Goal: Task Accomplishment & Management: Use online tool/utility

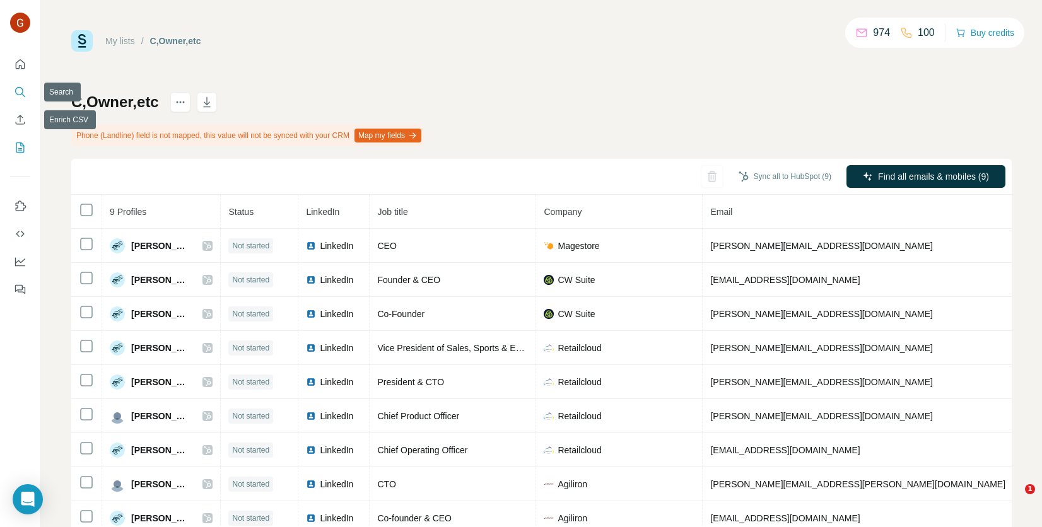
click at [17, 88] on icon "Search" at bounding box center [19, 91] width 8 height 8
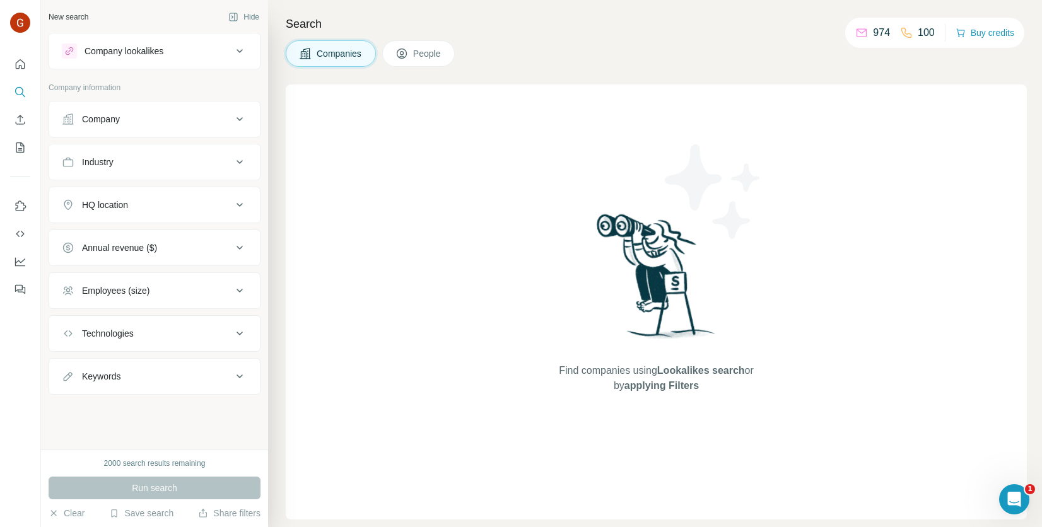
click at [152, 58] on button "Company lookalikes" at bounding box center [154, 51] width 211 height 30
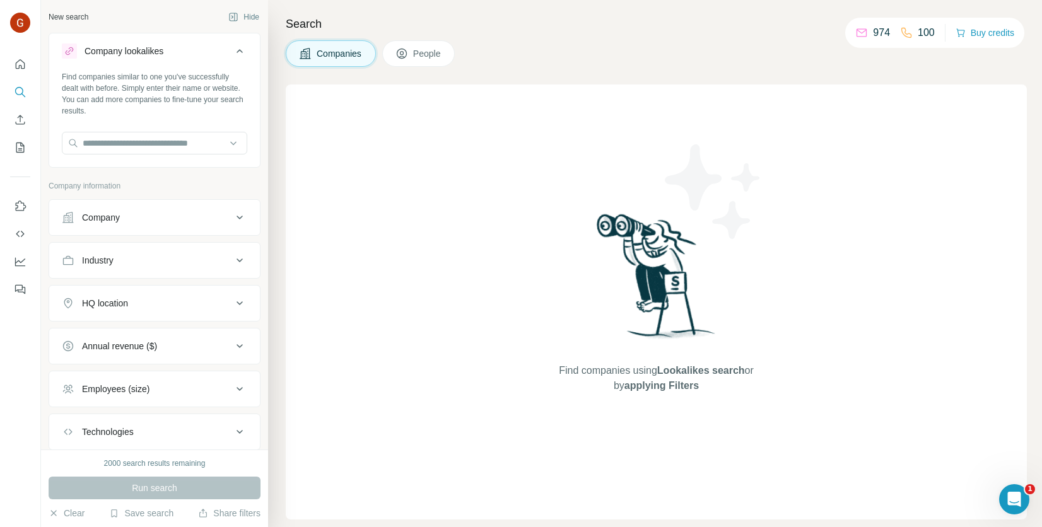
click at [221, 57] on div "Company lookalikes" at bounding box center [147, 51] width 170 height 15
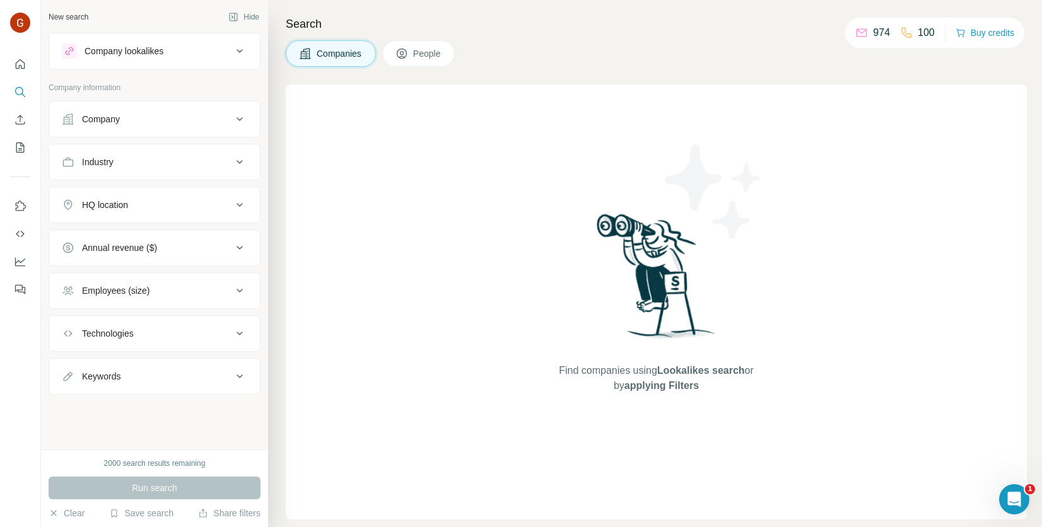
click at [201, 124] on div "Company" at bounding box center [147, 119] width 170 height 13
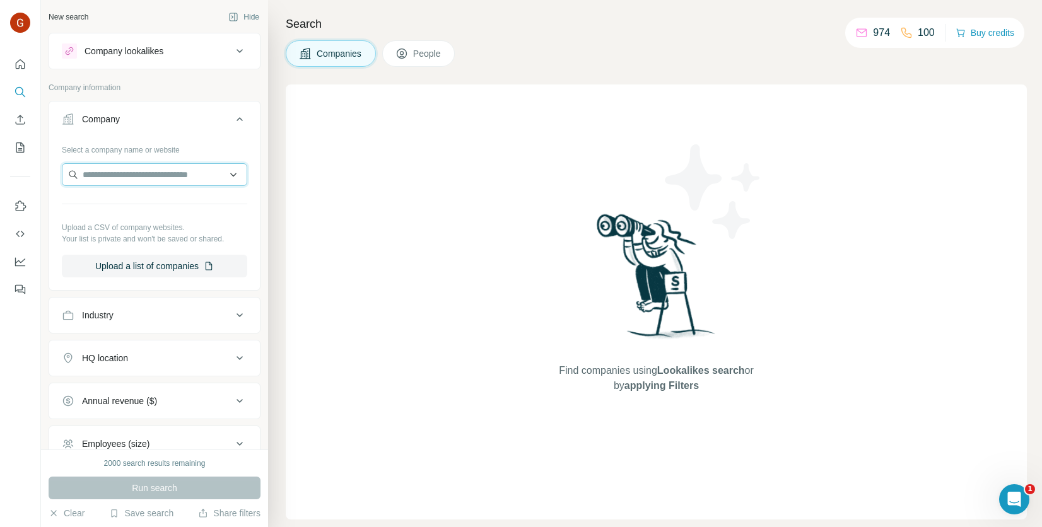
click at [204, 183] on input "text" at bounding box center [154, 174] width 185 height 23
click at [209, 176] on input "text" at bounding box center [154, 174] width 185 height 23
click at [232, 113] on icon at bounding box center [239, 119] width 15 height 15
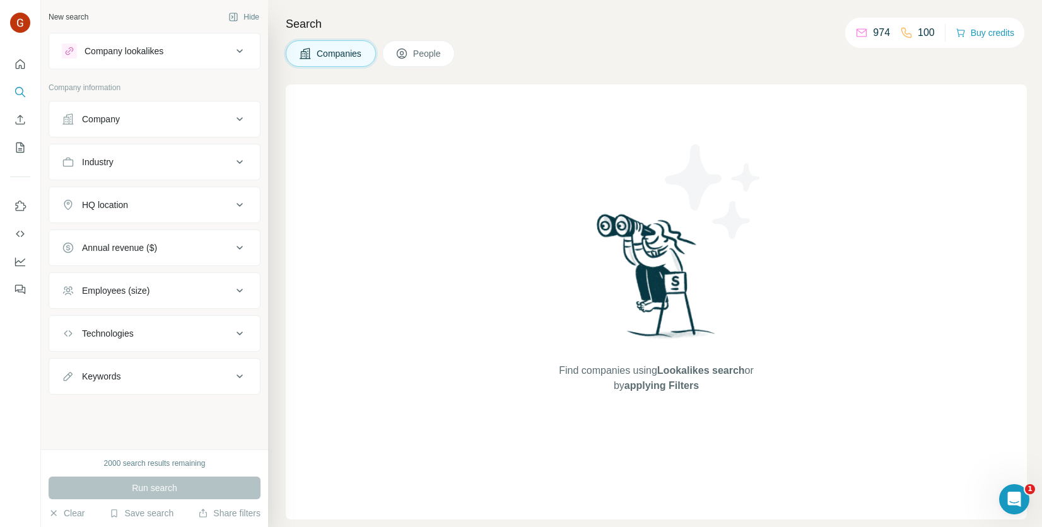
click at [230, 115] on div "Company" at bounding box center [147, 119] width 170 height 13
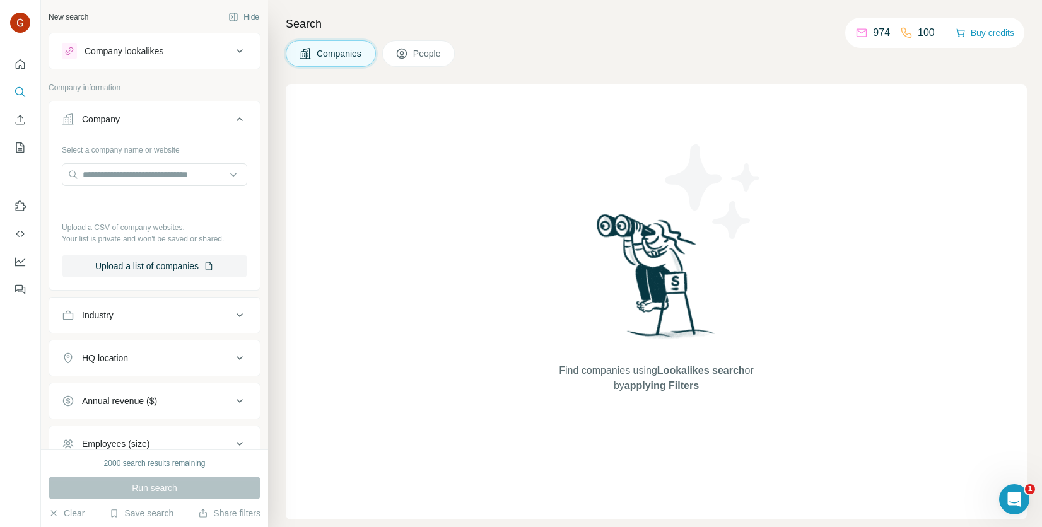
click at [233, 117] on icon at bounding box center [239, 119] width 15 height 15
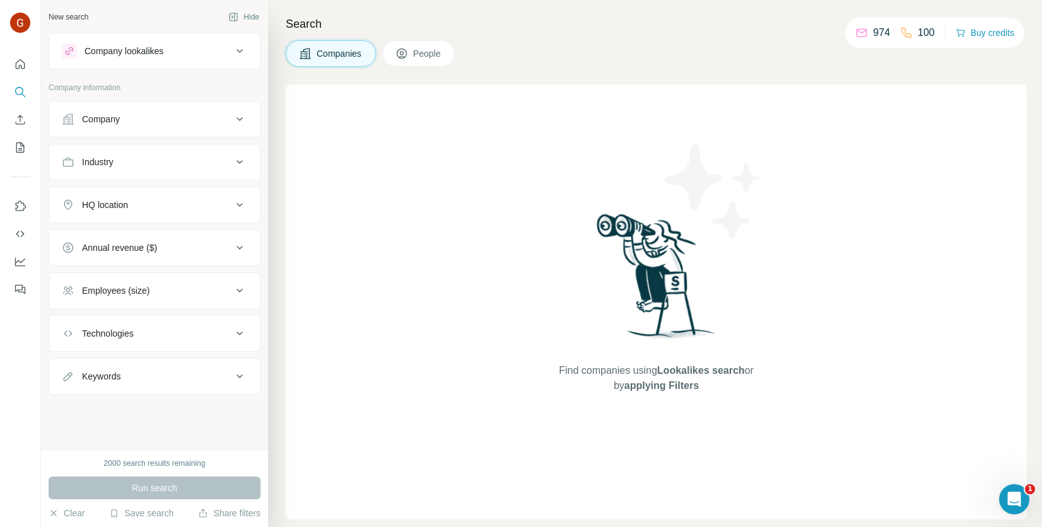
click at [230, 123] on div "Company" at bounding box center [147, 119] width 170 height 13
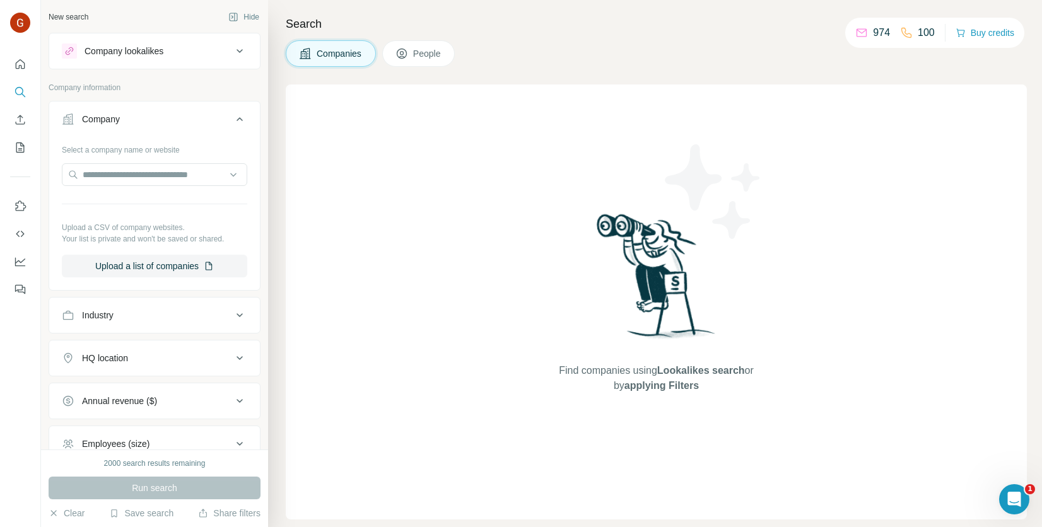
click at [227, 108] on button "Company" at bounding box center [154, 121] width 211 height 35
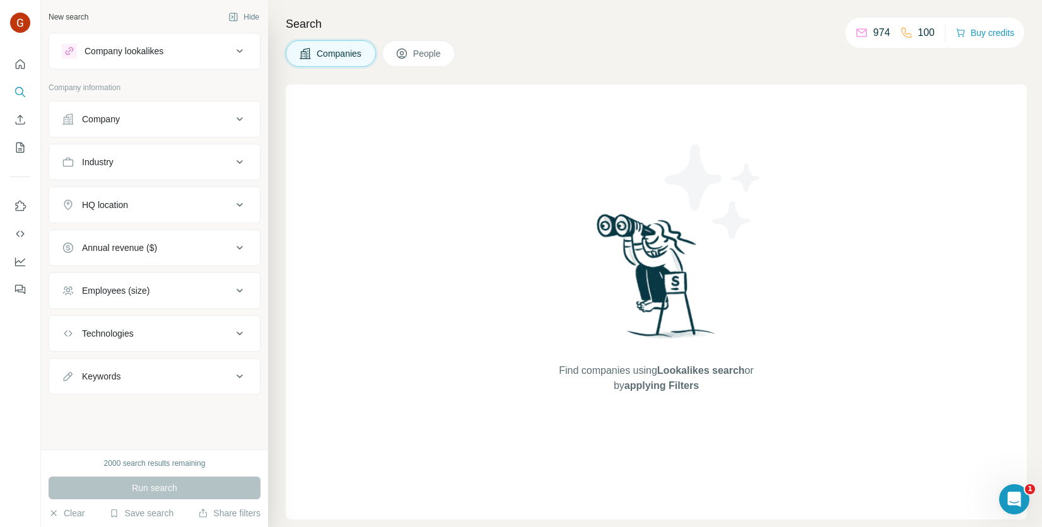
click at [229, 37] on button "Company lookalikes" at bounding box center [154, 51] width 211 height 30
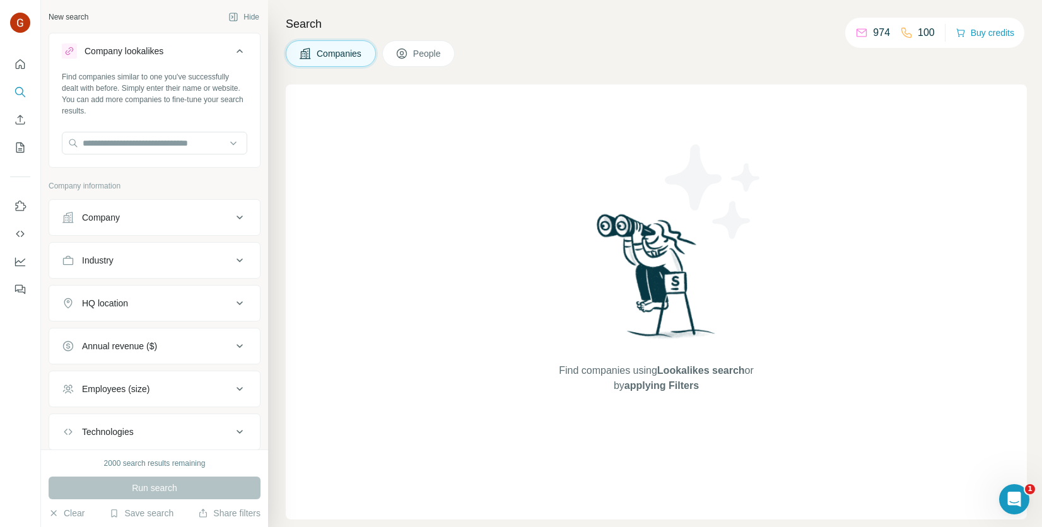
click at [227, 40] on button "Company lookalikes" at bounding box center [154, 53] width 211 height 35
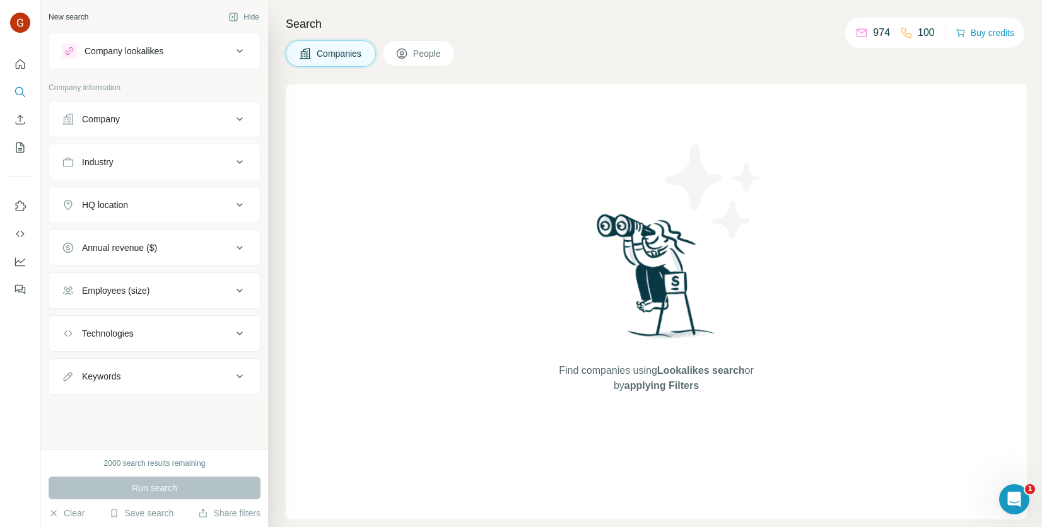
click at [204, 109] on button "Company" at bounding box center [154, 119] width 211 height 30
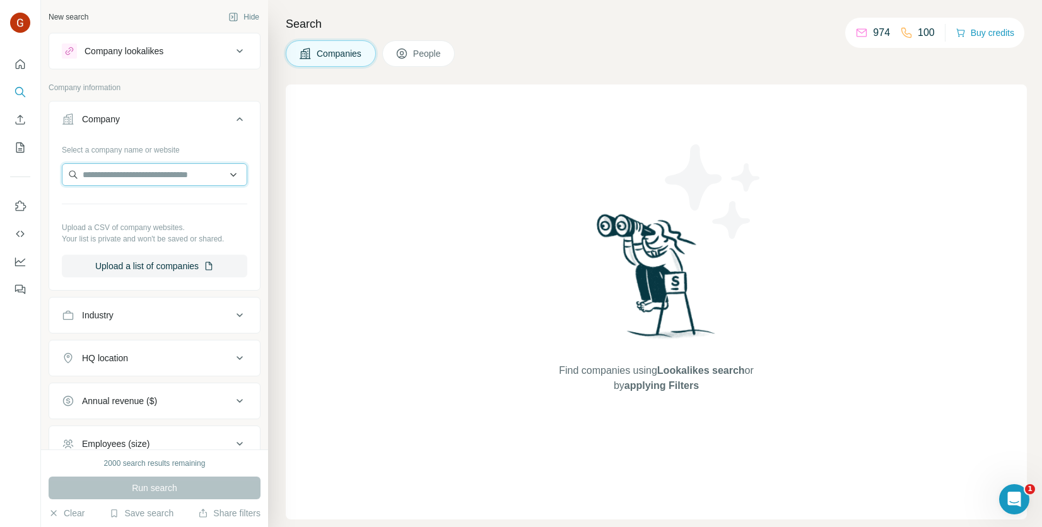
click at [186, 178] on input "text" at bounding box center [154, 174] width 185 height 23
click at [221, 172] on input "text" at bounding box center [154, 174] width 185 height 23
click at [231, 136] on button "Company" at bounding box center [154, 121] width 211 height 35
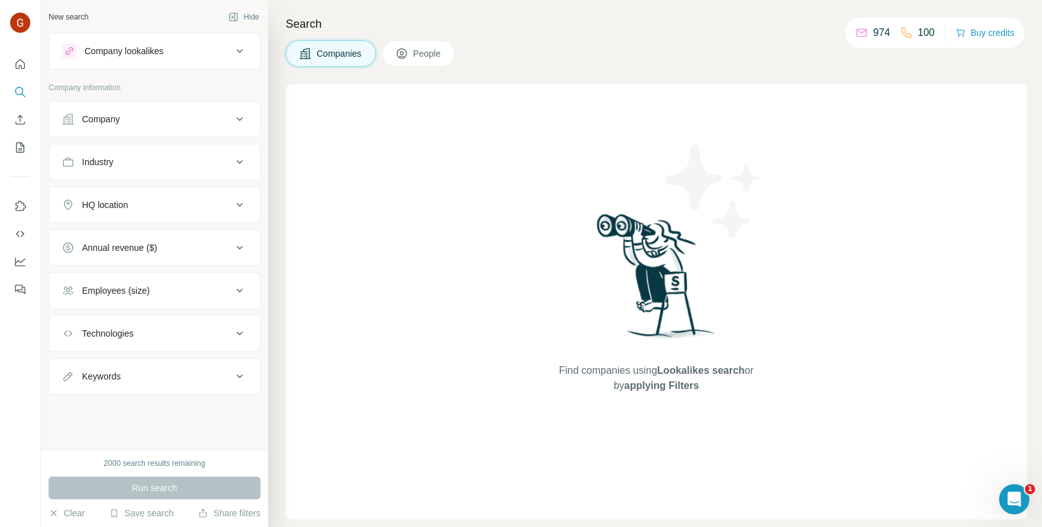
click at [234, 120] on icon at bounding box center [239, 119] width 15 height 15
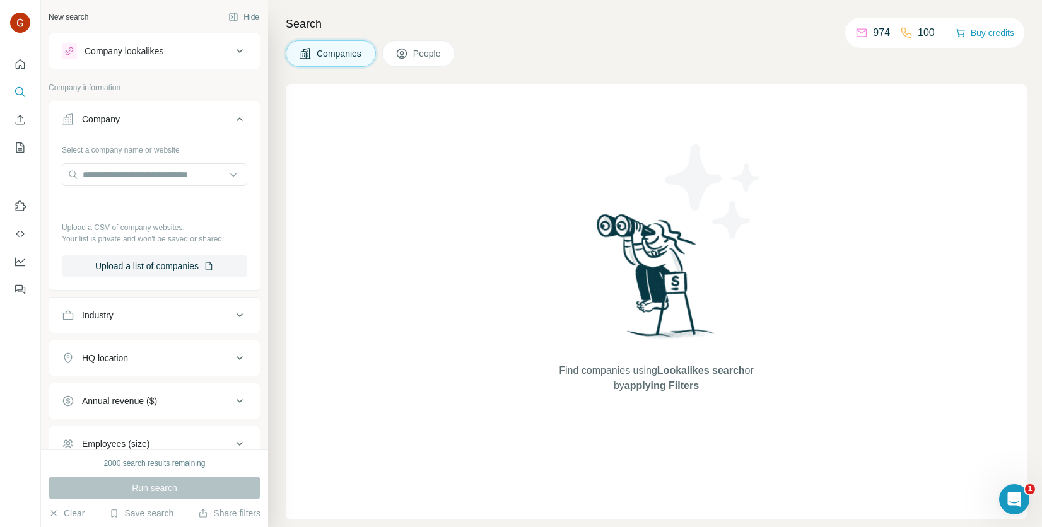
click at [234, 120] on icon at bounding box center [239, 119] width 15 height 15
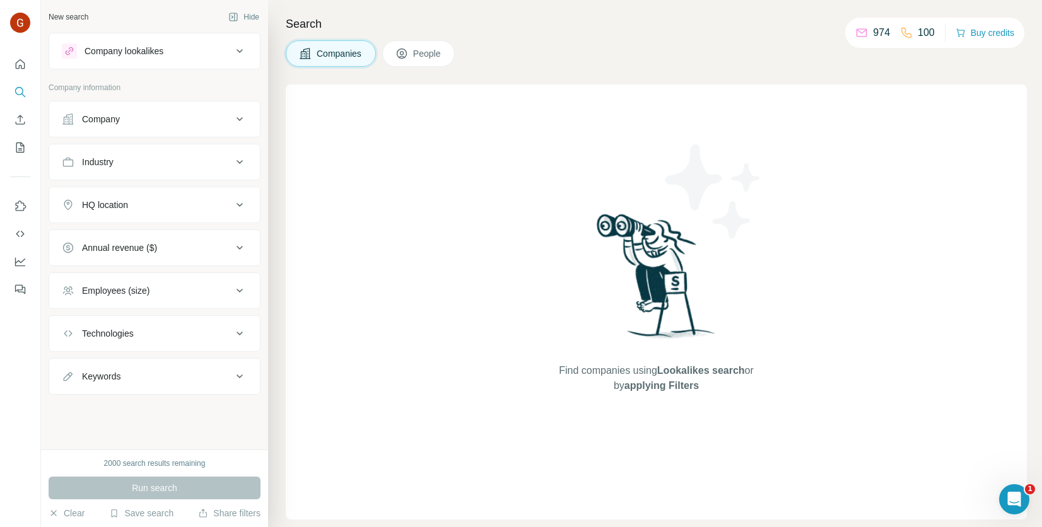
click at [234, 120] on icon at bounding box center [239, 119] width 15 height 15
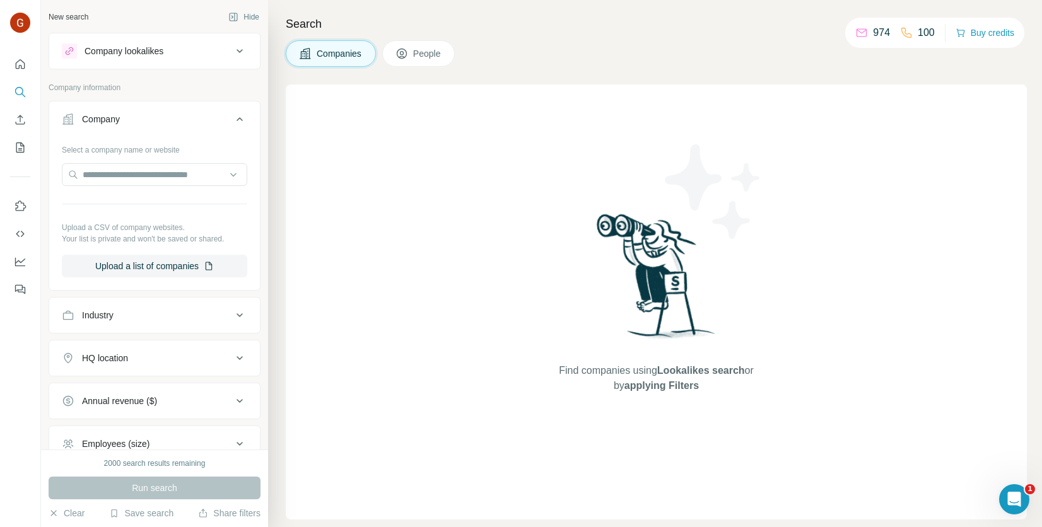
click at [143, 50] on div "Company lookalikes" at bounding box center [123, 51] width 79 height 13
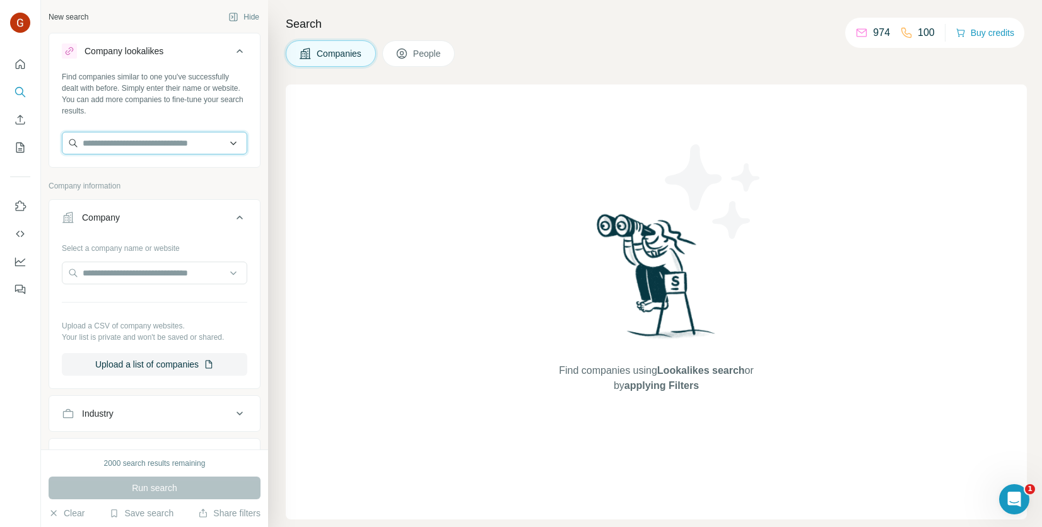
click at [135, 137] on input "text" at bounding box center [154, 143] width 185 height 23
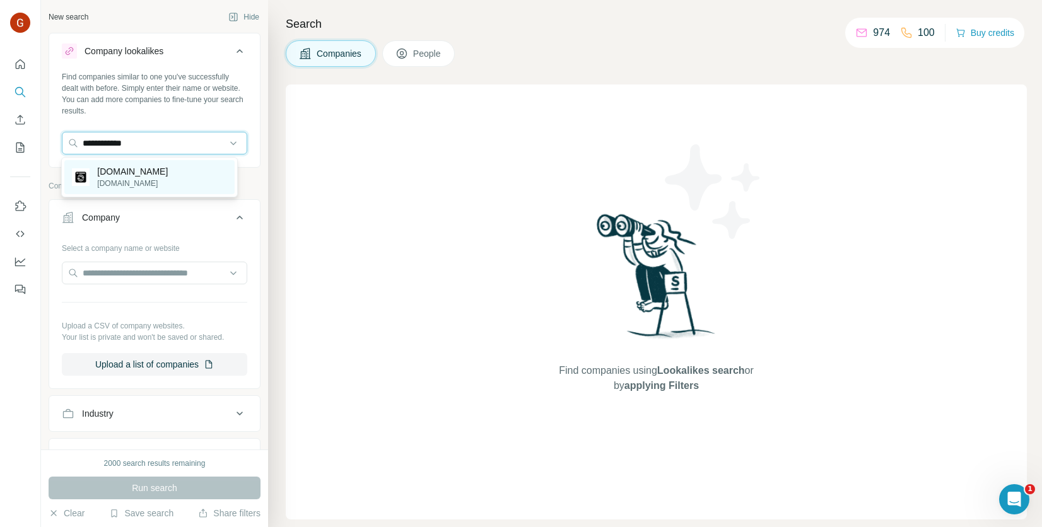
type input "**********"
click at [149, 179] on div "[DOMAIN_NAME] [DOMAIN_NAME]" at bounding box center [149, 177] width 170 height 34
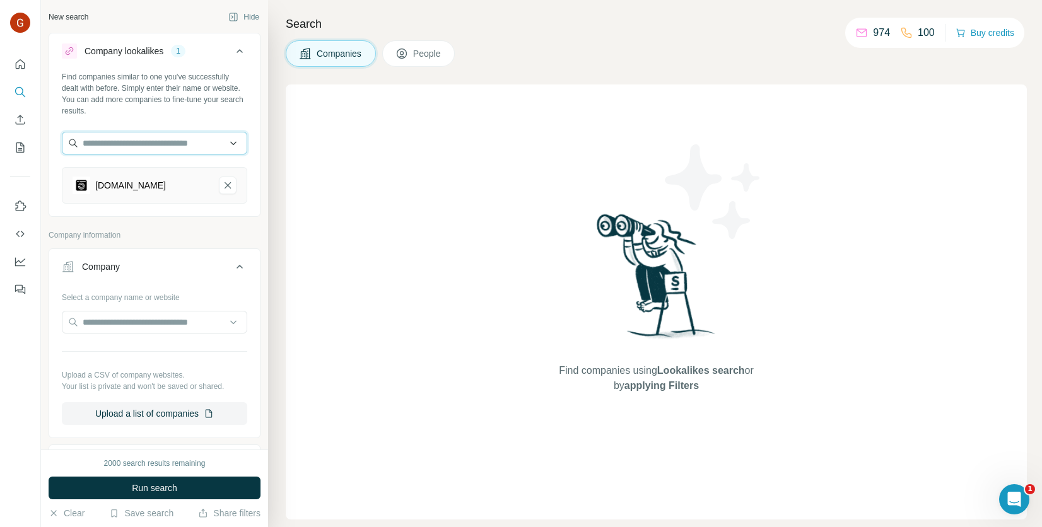
click at [170, 148] on input "text" at bounding box center [154, 143] width 185 height 23
type input "*"
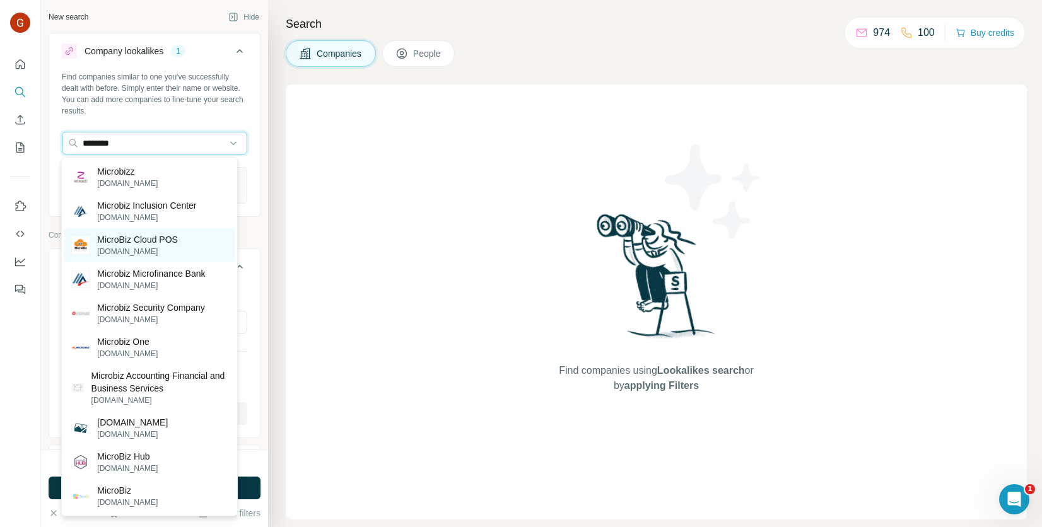
type input "********"
click at [128, 246] on p "[DOMAIN_NAME]" at bounding box center [137, 251] width 81 height 11
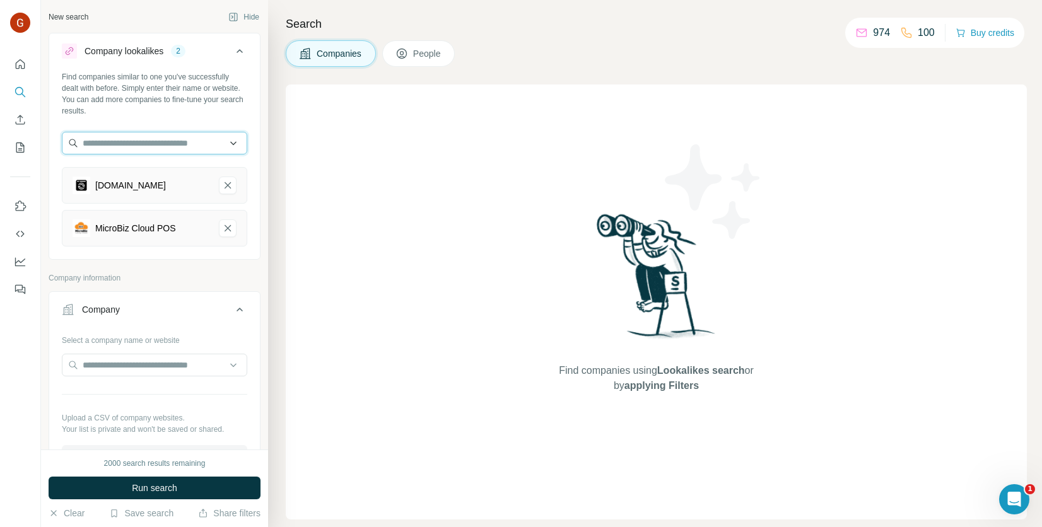
click at [152, 138] on input "text" at bounding box center [154, 143] width 185 height 23
type input "********"
click at [139, 170] on p "TylerNet" at bounding box center [127, 171] width 61 height 13
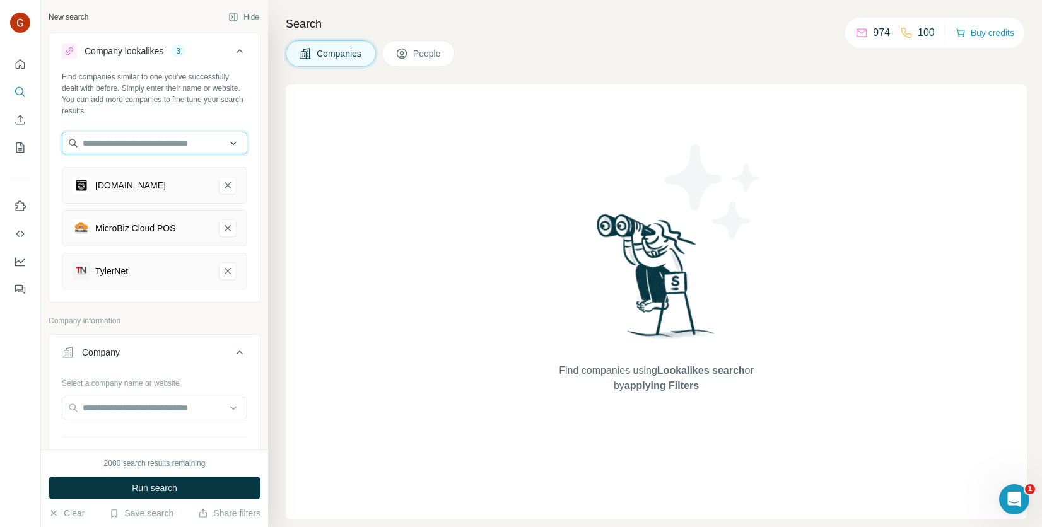
click at [133, 148] on input "text" at bounding box center [154, 143] width 185 height 23
click at [215, 122] on div "Find companies similar to one you've successfully dealt with before. Simply ent…" at bounding box center [154, 185] width 211 height 228
click at [134, 148] on input "text" at bounding box center [154, 143] width 185 height 23
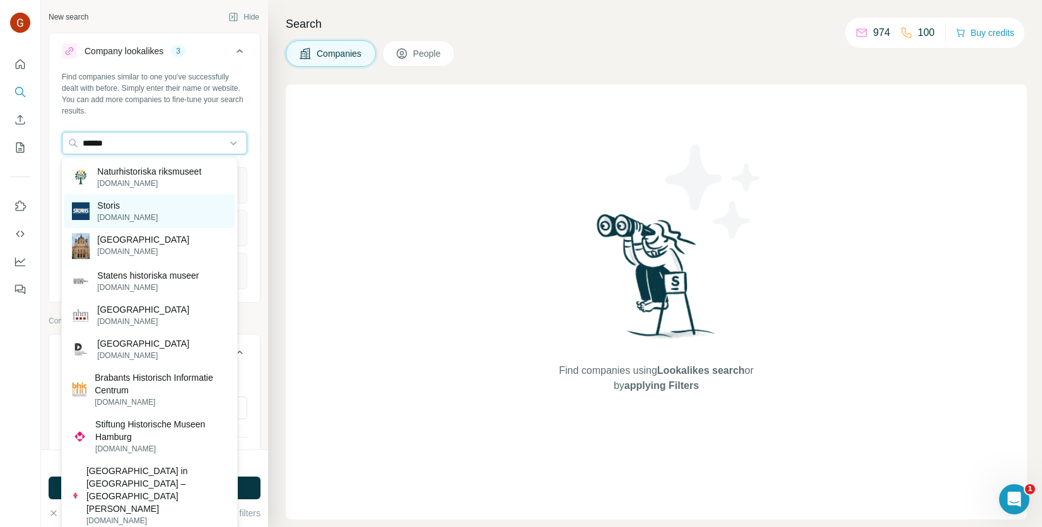
type input "******"
click at [123, 201] on p "Storis" at bounding box center [127, 205] width 61 height 13
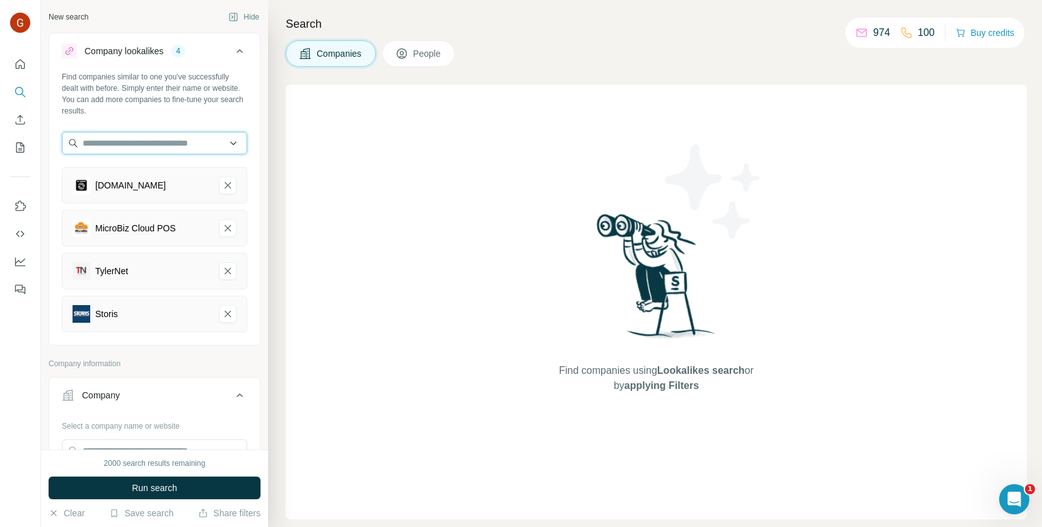
click at [141, 149] on input "text" at bounding box center [154, 143] width 185 height 23
click at [176, 136] on input "text" at bounding box center [154, 143] width 185 height 23
click at [226, 140] on input "text" at bounding box center [154, 143] width 185 height 23
click at [223, 141] on input "text" at bounding box center [154, 143] width 185 height 23
click at [160, 131] on div "Find companies similar to one you've successfully dealt with before. Simply ent…" at bounding box center [154, 206] width 211 height 271
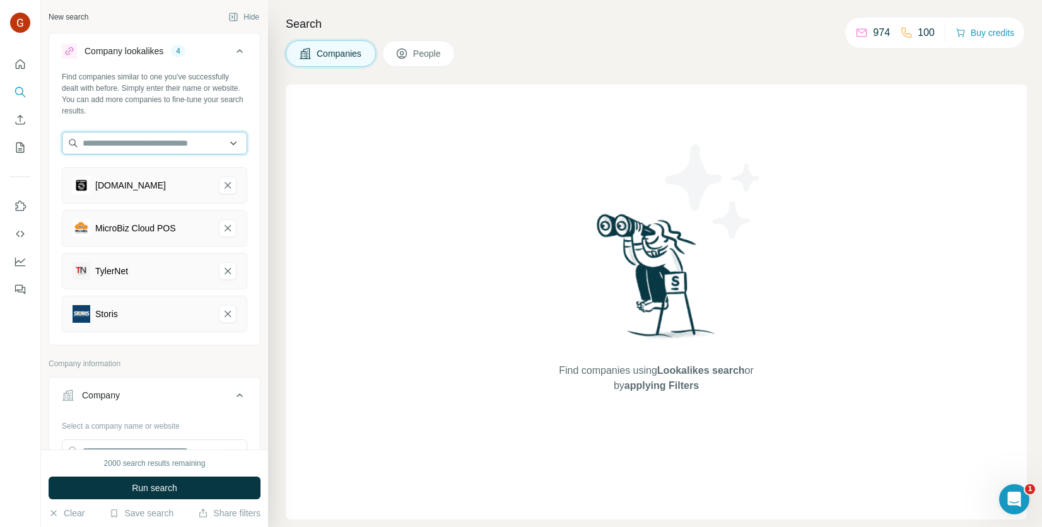
click at [163, 140] on input "text" at bounding box center [154, 143] width 185 height 23
click at [248, 209] on div "Find companies similar to one you've successfully dealt with before. Simply ent…" at bounding box center [154, 206] width 211 height 271
click at [180, 137] on input "text" at bounding box center [154, 143] width 185 height 23
click at [196, 107] on div "Find companies similar to one you've successfully dealt with before. Simply ent…" at bounding box center [154, 93] width 185 height 45
click at [57, 515] on icon "button" at bounding box center [54, 513] width 10 height 10
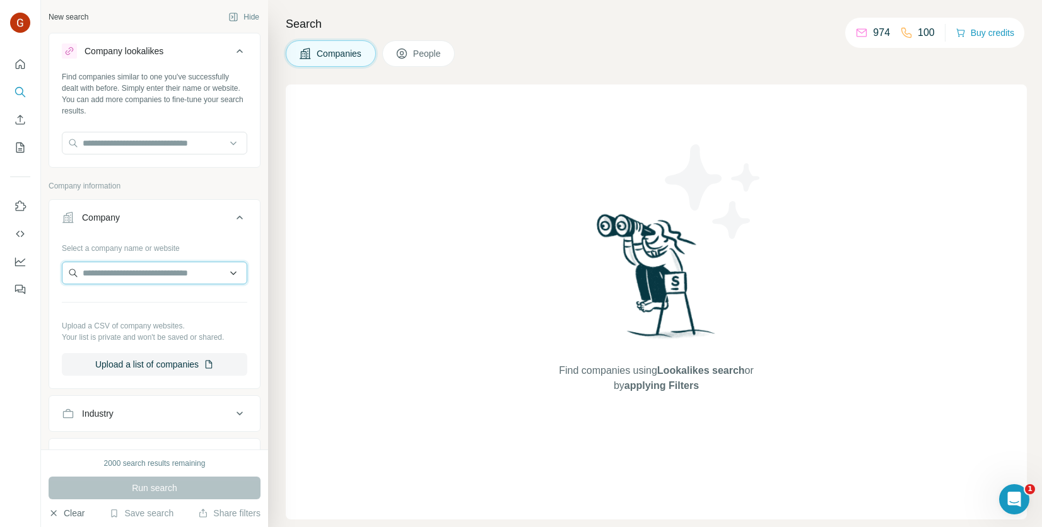
click at [153, 262] on input "text" at bounding box center [154, 273] width 185 height 23
click at [125, 272] on input "**********" at bounding box center [154, 273] width 185 height 23
drag, startPoint x: 143, startPoint y: 270, endPoint x: 76, endPoint y: 267, distance: 67.5
click at [76, 267] on input "*********" at bounding box center [154, 273] width 185 height 23
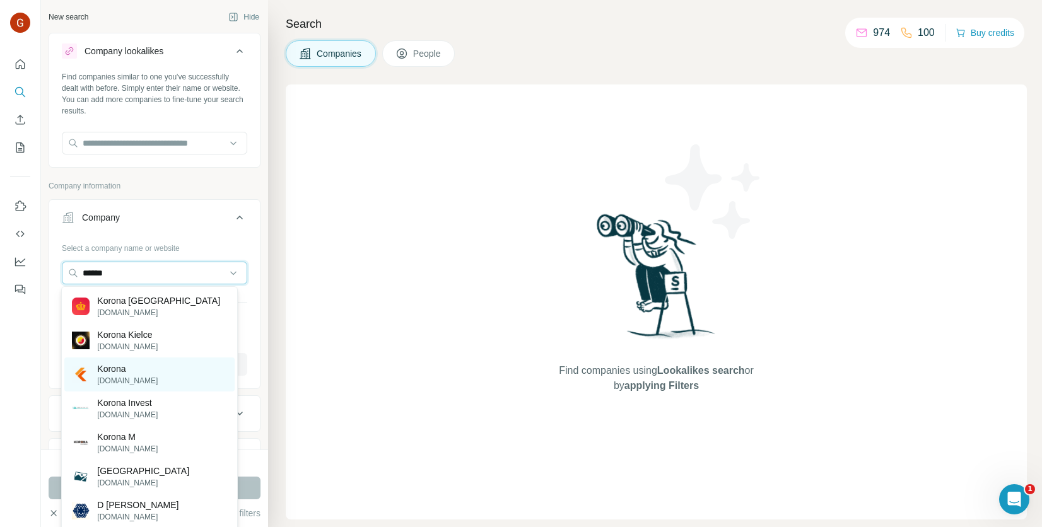
type input "******"
click at [133, 369] on p "Korona" at bounding box center [127, 369] width 61 height 13
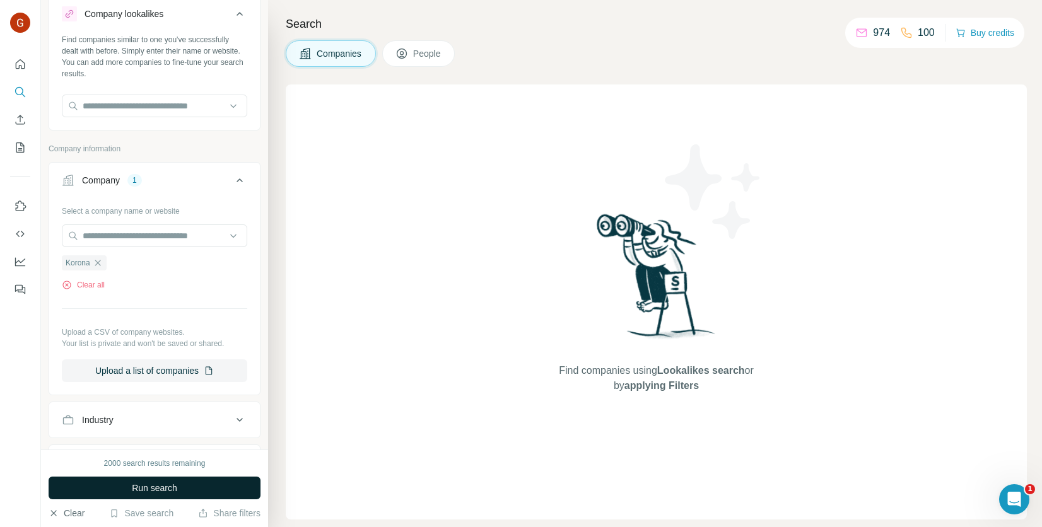
scroll to position [63, 0]
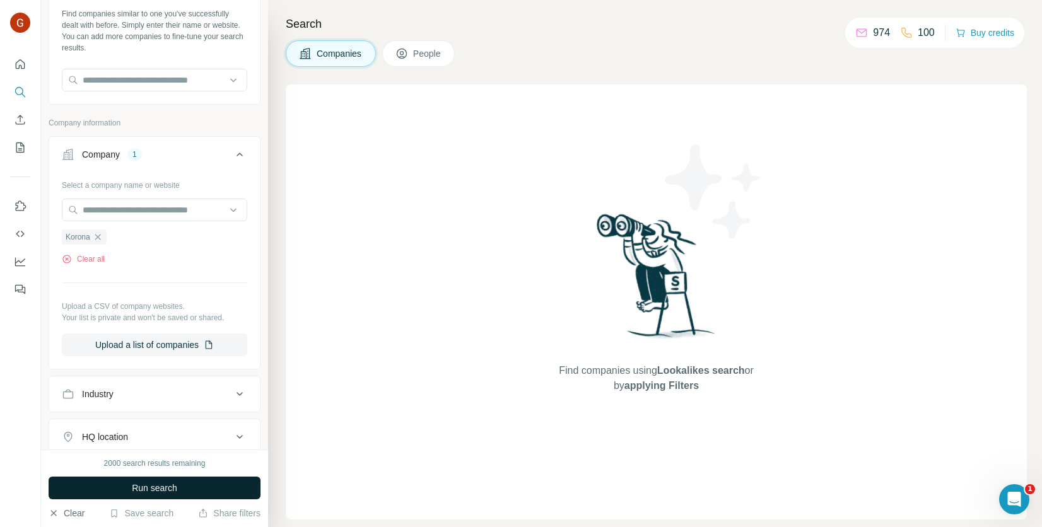
click at [177, 491] on span "Run search" at bounding box center [154, 488] width 45 height 13
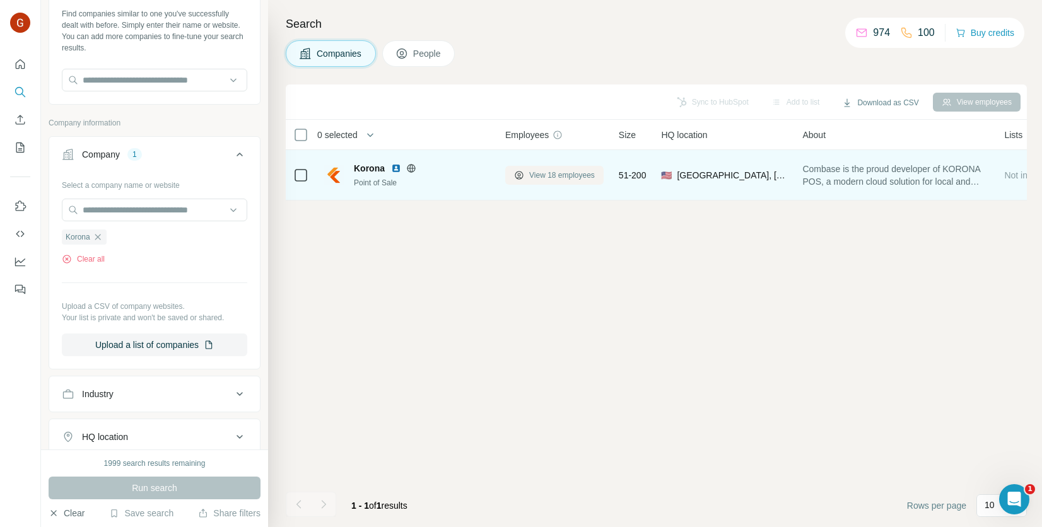
click at [519, 175] on icon at bounding box center [518, 176] width 5 height 6
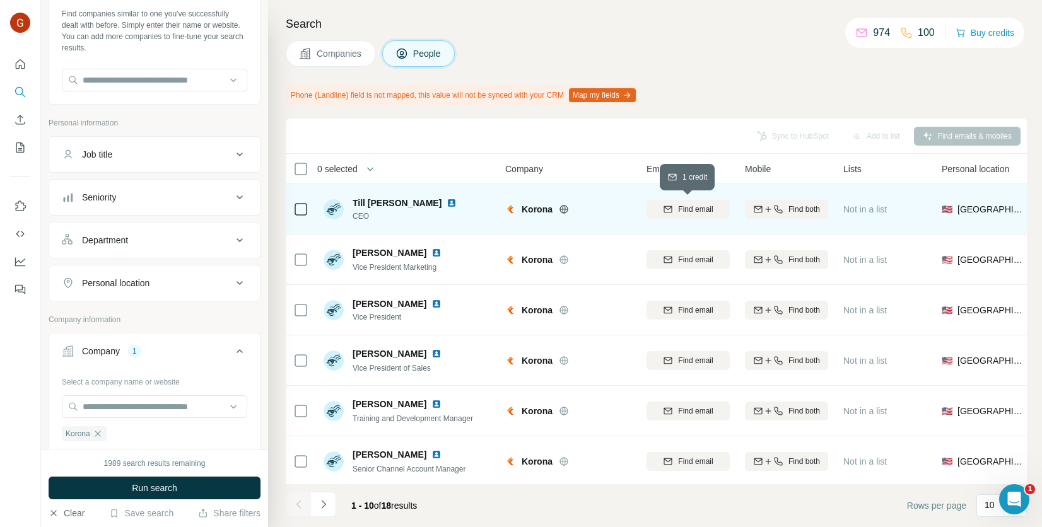
click at [692, 207] on span "Find email" at bounding box center [695, 209] width 35 height 11
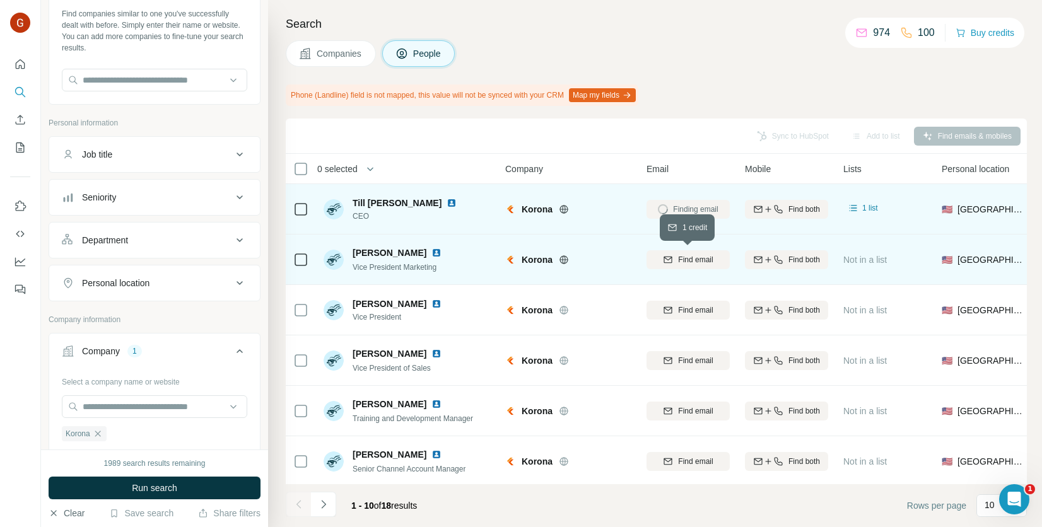
click at [693, 264] on span "Find email" at bounding box center [695, 259] width 35 height 11
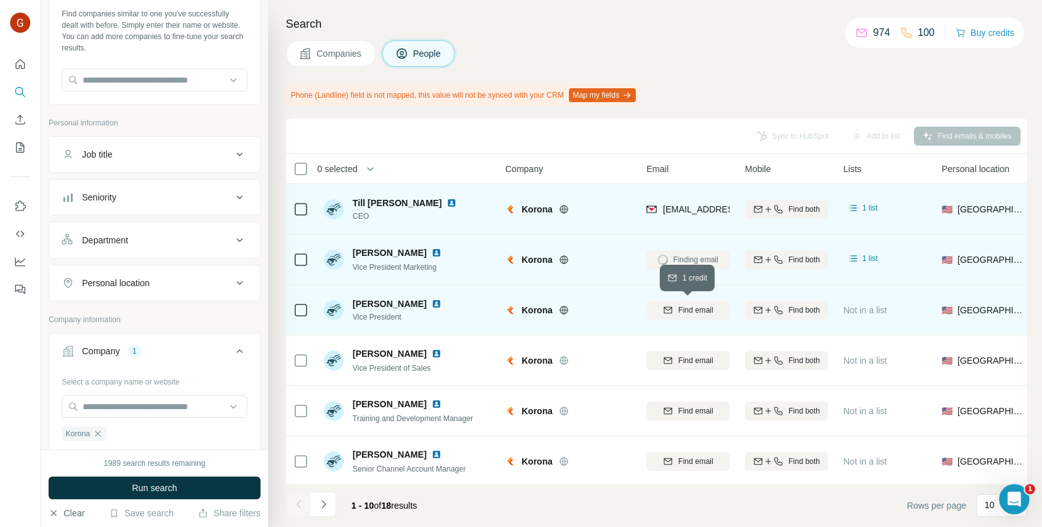
click at [697, 306] on span "Find email" at bounding box center [695, 310] width 35 height 11
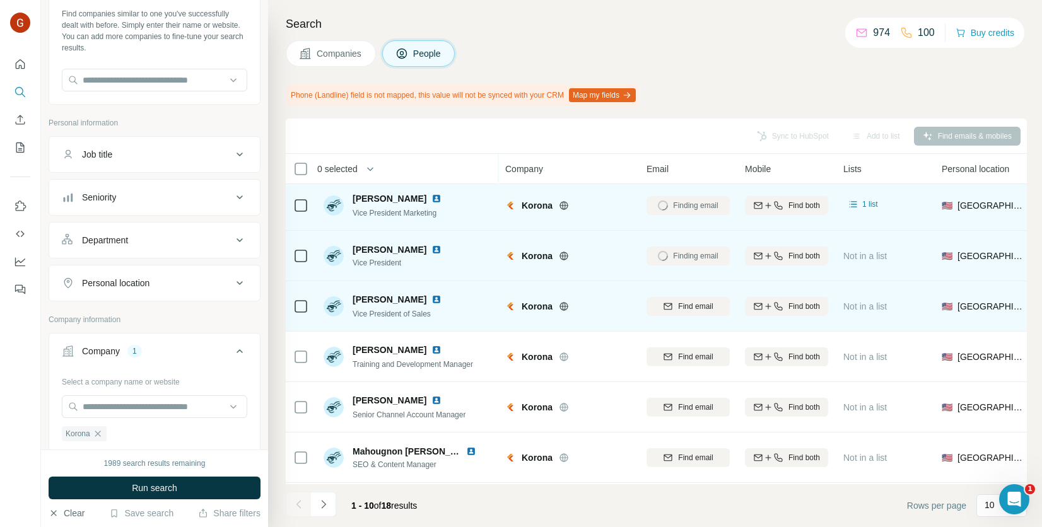
scroll to position [63, 0]
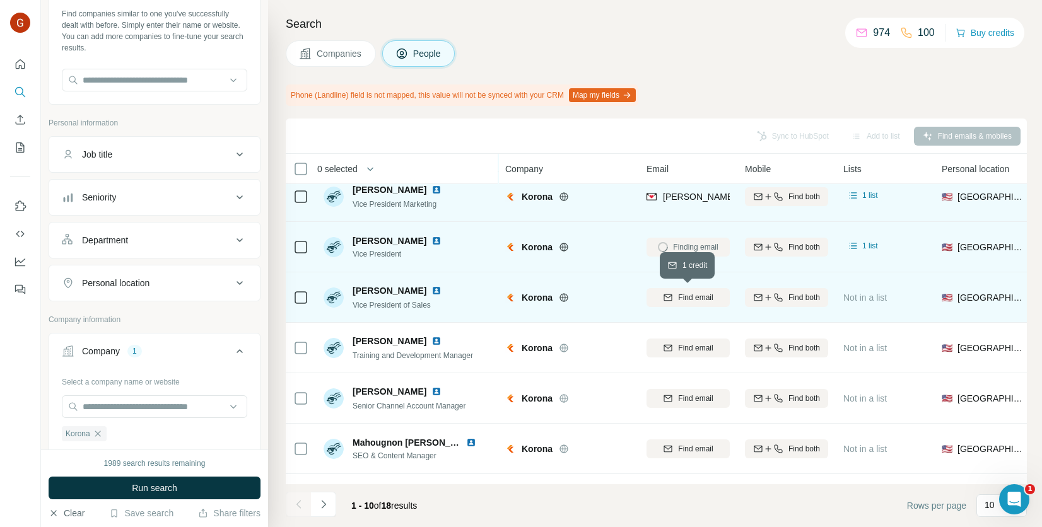
click at [683, 299] on span "Find email" at bounding box center [695, 297] width 35 height 11
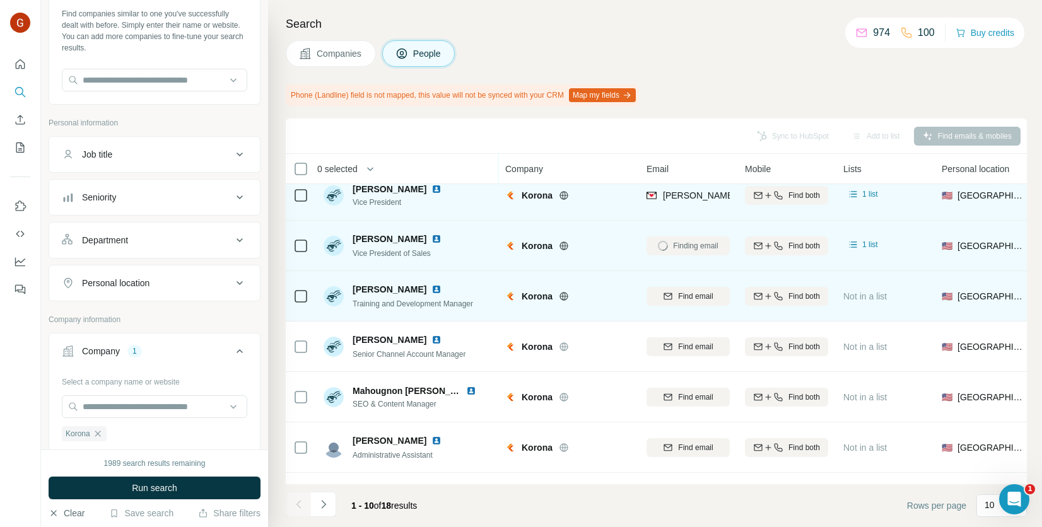
scroll to position [126, 0]
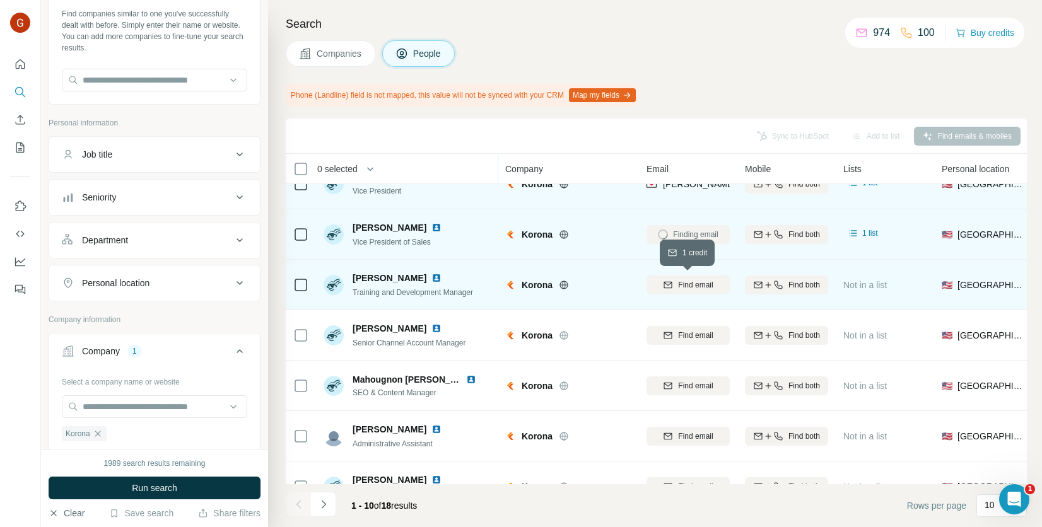
click at [695, 278] on button "Find email" at bounding box center [687, 285] width 83 height 19
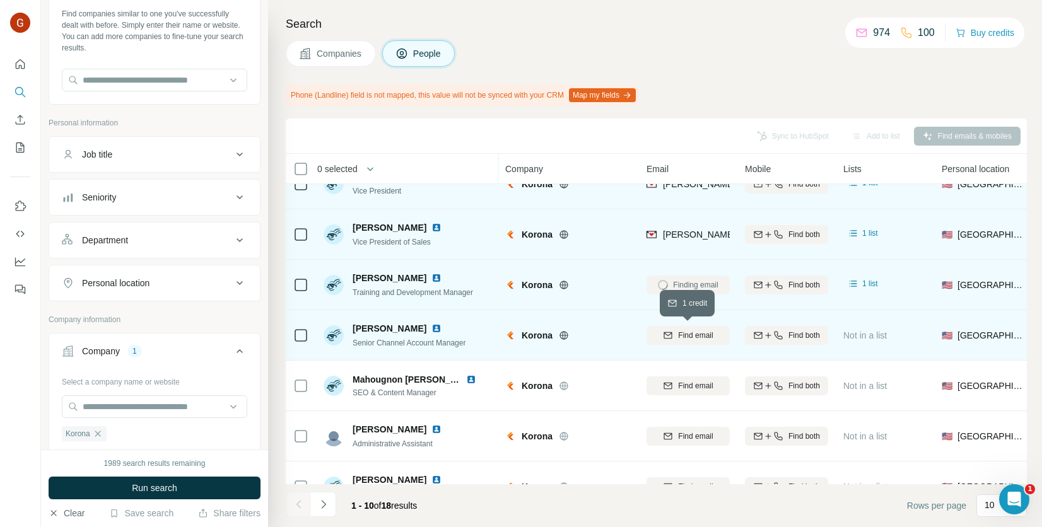
click at [684, 335] on span "Find email" at bounding box center [695, 335] width 35 height 11
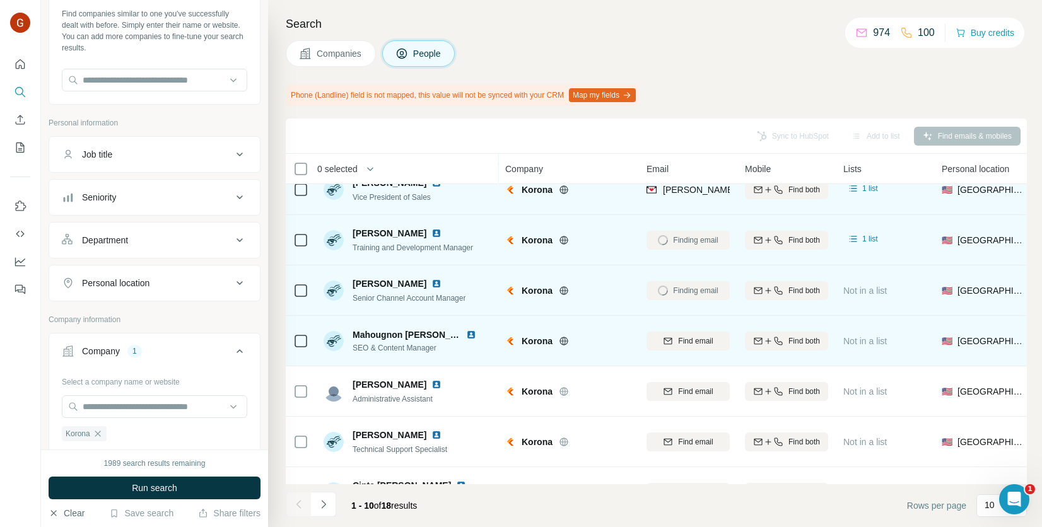
scroll to position [189, 0]
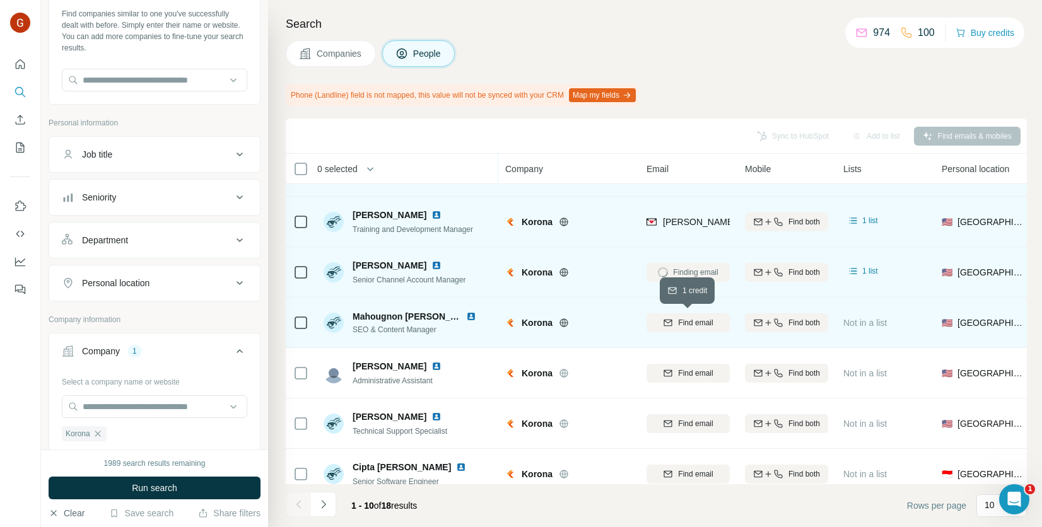
click at [668, 323] on icon "button" at bounding box center [668, 323] width 10 height 10
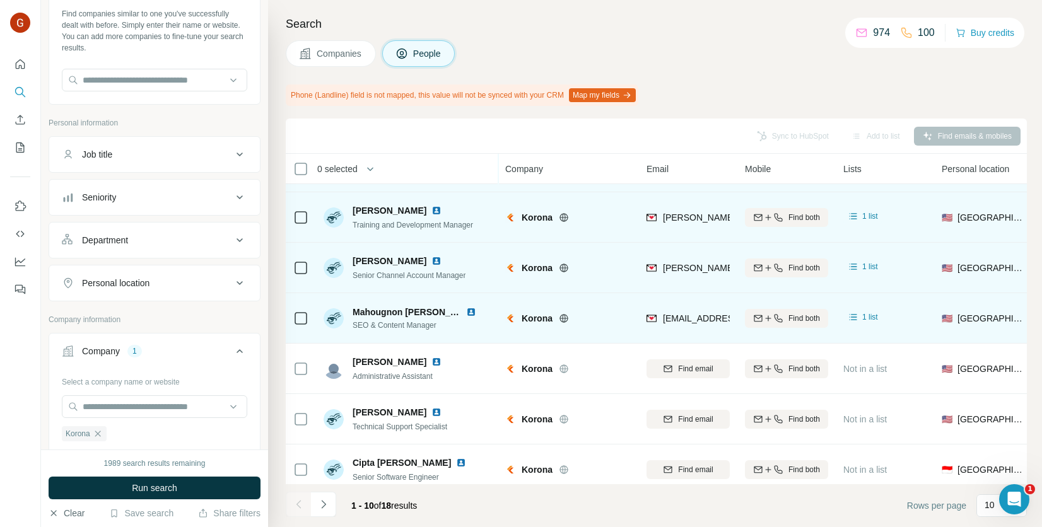
scroll to position [210, 0]
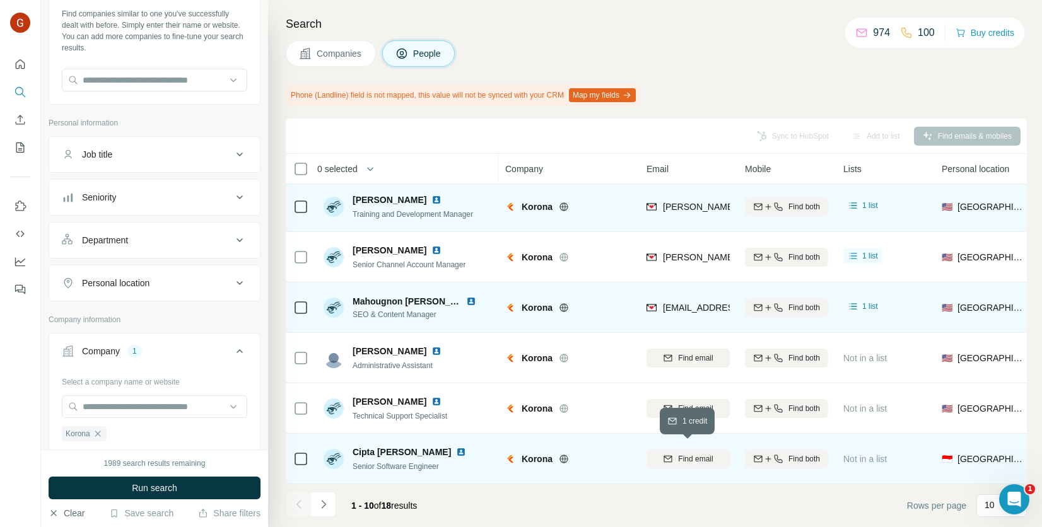
click at [664, 456] on icon "button" at bounding box center [668, 459] width 10 height 10
click at [327, 504] on icon "Navigate to next page" at bounding box center [323, 504] width 13 height 13
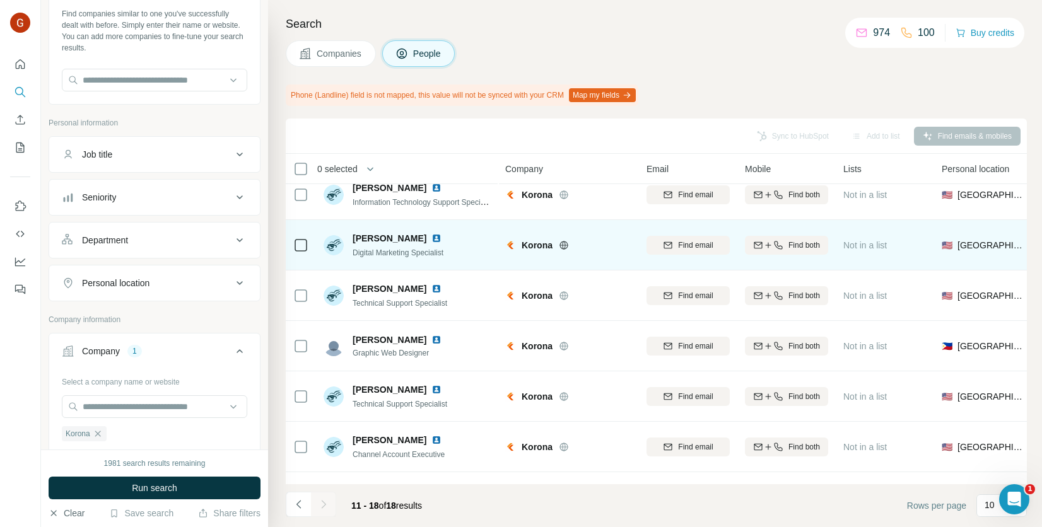
scroll to position [0, 0]
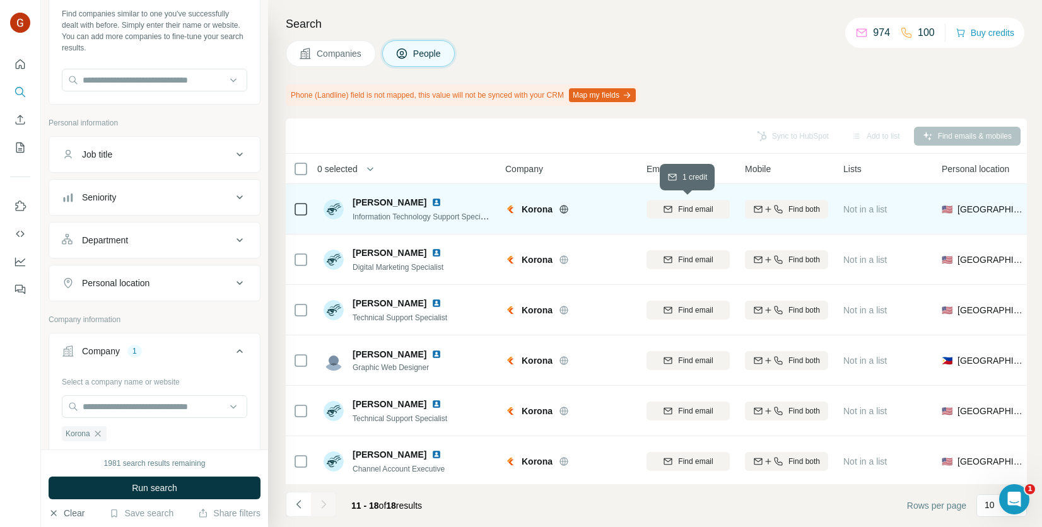
click at [689, 208] on span "Find email" at bounding box center [695, 209] width 35 height 11
click at [300, 504] on icon "Navigate to previous page" at bounding box center [299, 504] width 13 height 13
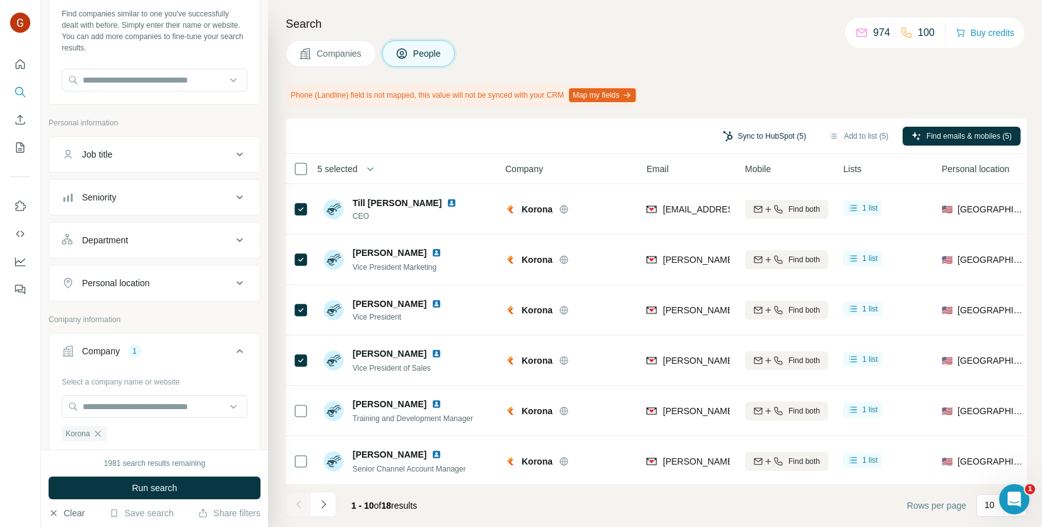
click at [718, 131] on button "Sync to HubSpot (5)" at bounding box center [764, 136] width 101 height 19
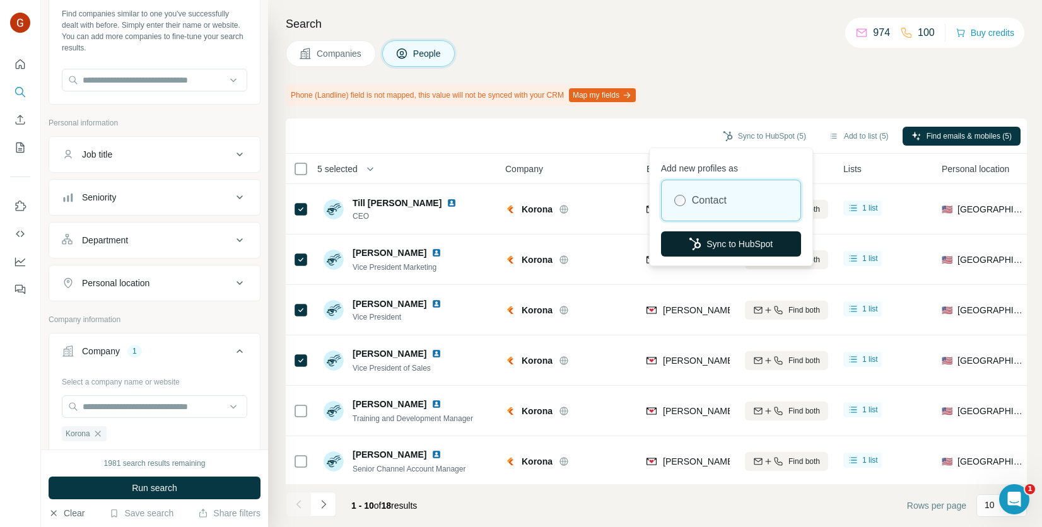
click at [704, 247] on button "Sync to HubSpot" at bounding box center [731, 243] width 140 height 25
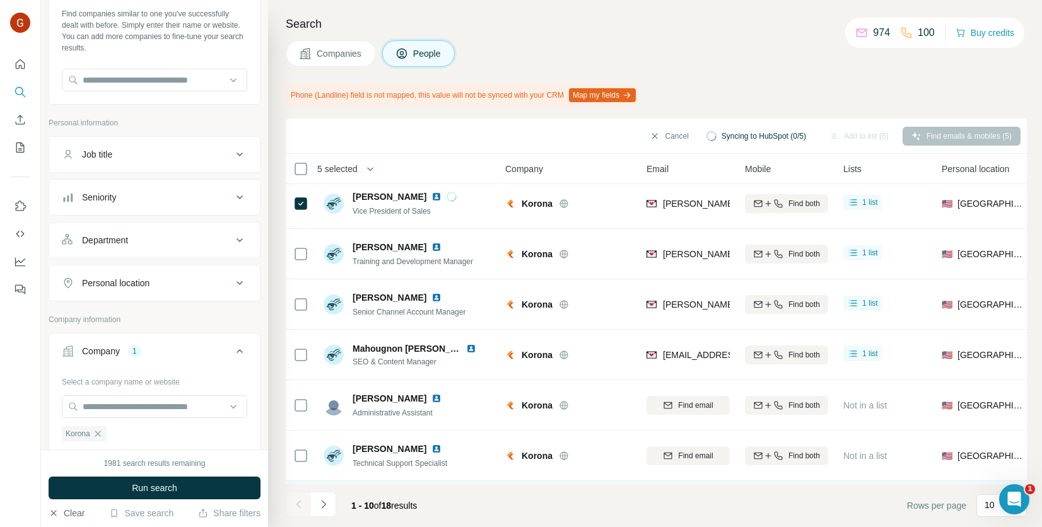
scroll to position [210, 0]
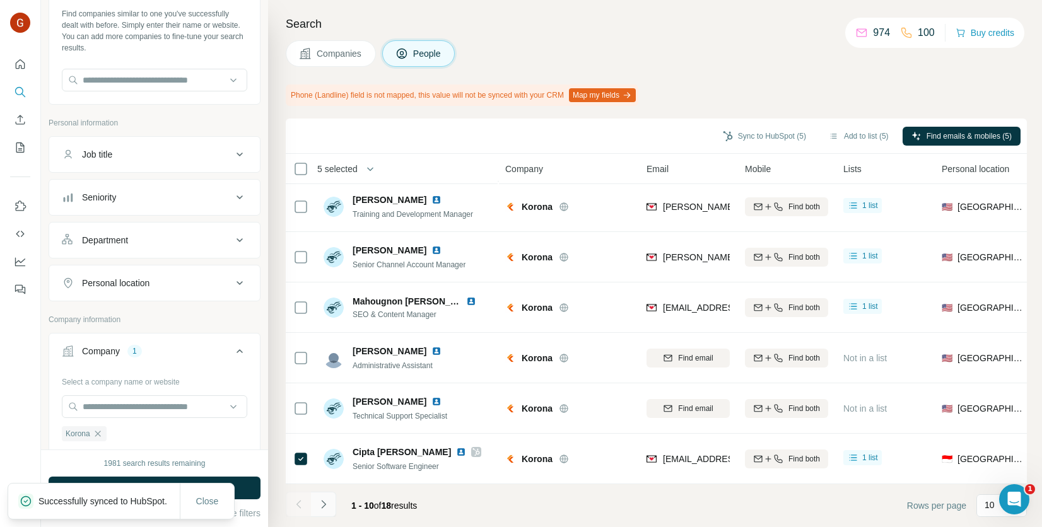
click at [324, 509] on icon "Navigate to next page" at bounding box center [323, 504] width 13 height 13
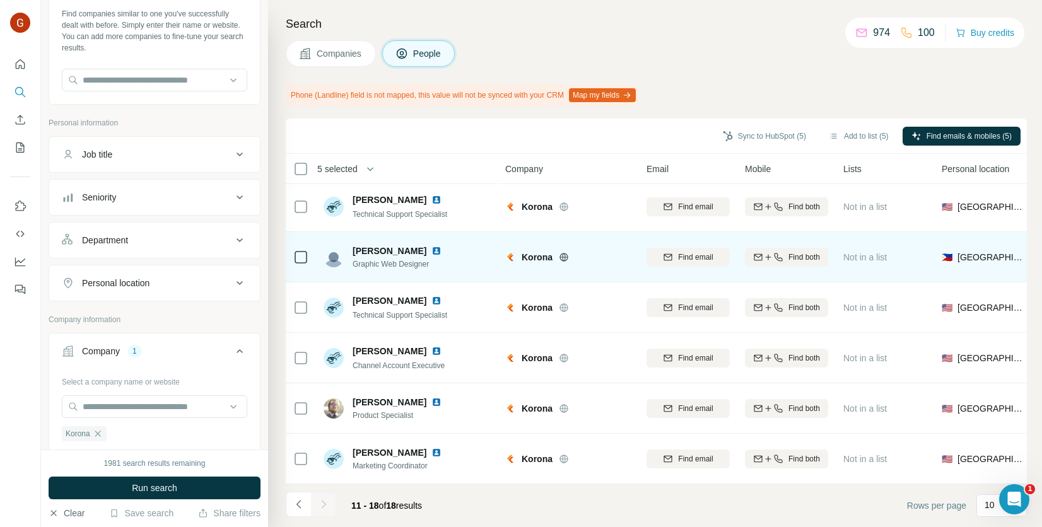
scroll to position [0, 0]
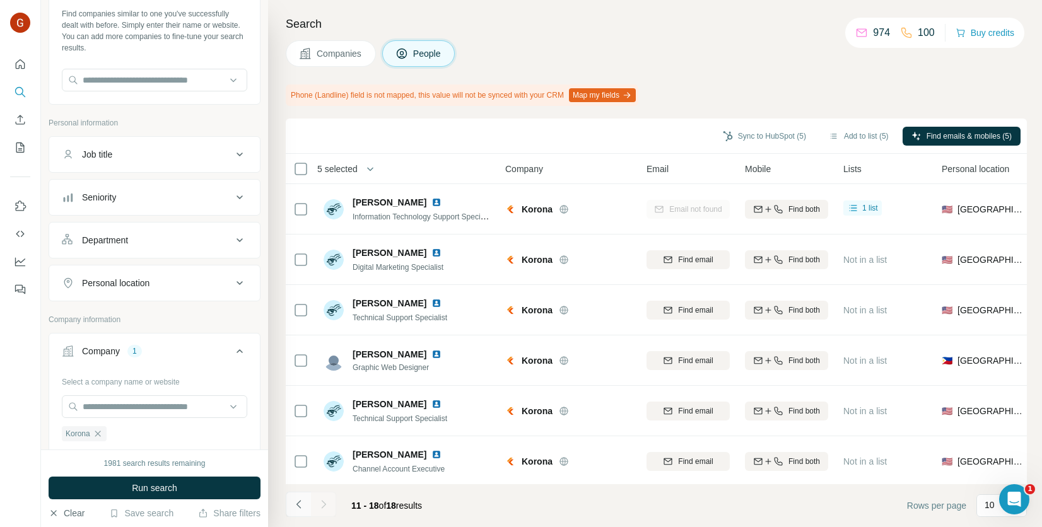
click at [290, 503] on button "Navigate to previous page" at bounding box center [298, 504] width 25 height 25
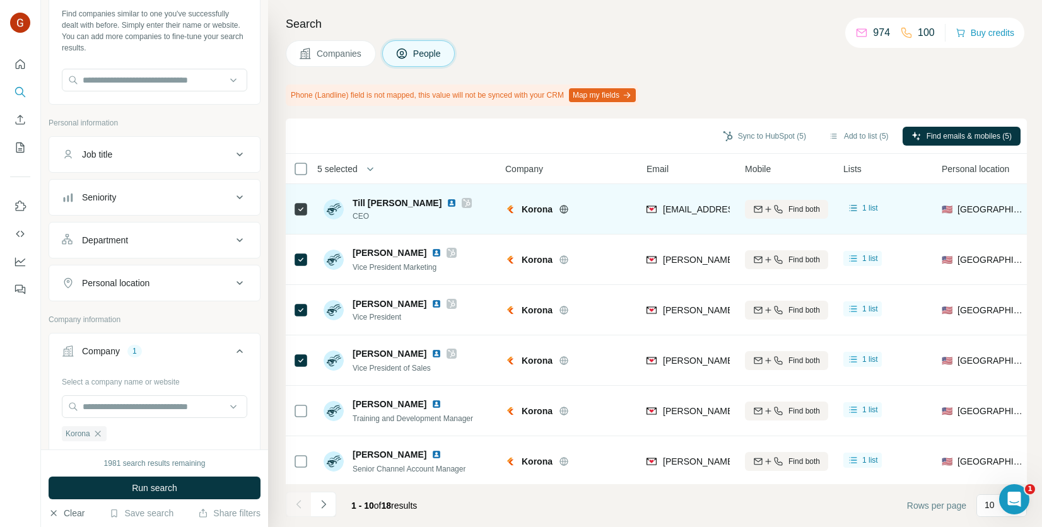
click at [446, 198] on img at bounding box center [451, 203] width 10 height 10
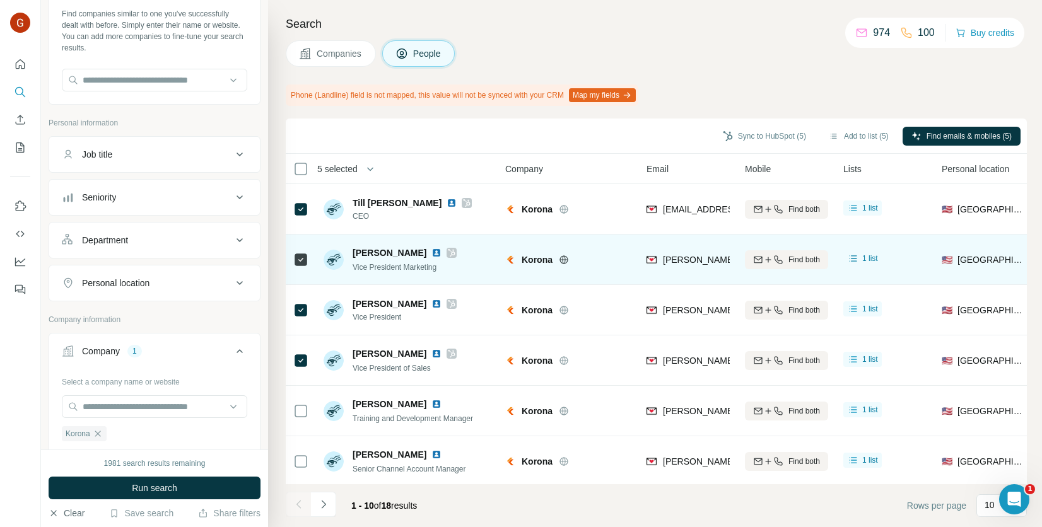
click at [438, 256] on img at bounding box center [436, 253] width 10 height 10
